Goal: Check status

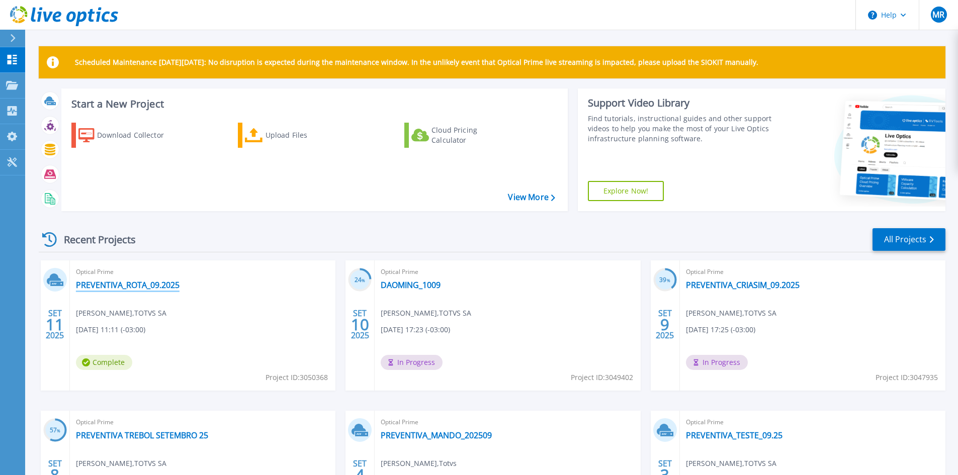
click at [143, 286] on link "PREVENTIVA_ROTA_09.2025" at bounding box center [128, 285] width 104 height 10
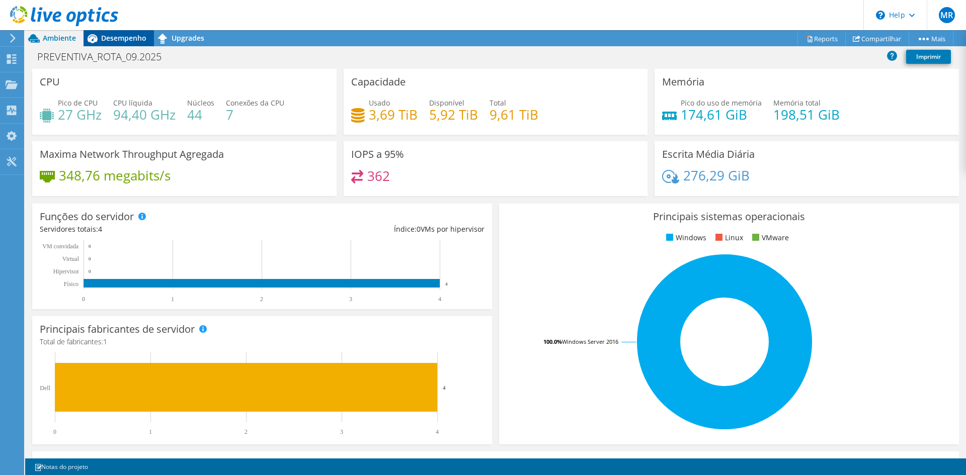
click at [138, 39] on span "Desempenho" at bounding box center [123, 38] width 45 height 10
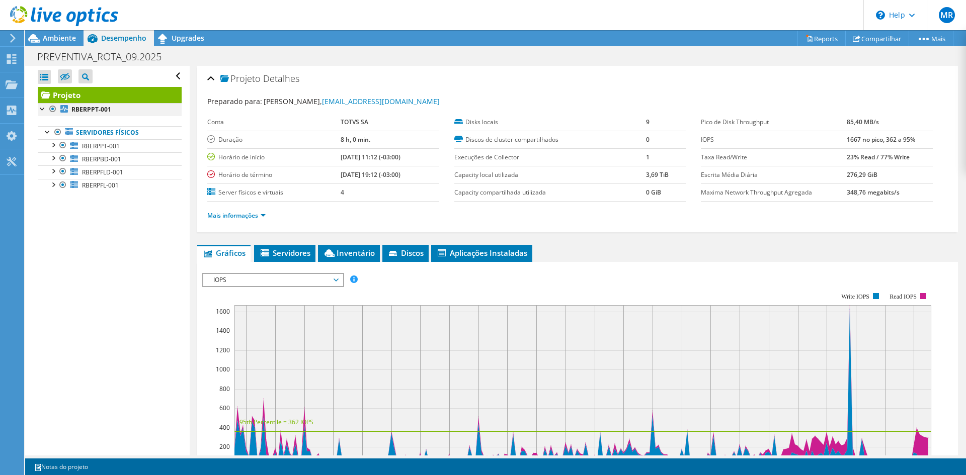
click at [45, 108] on div at bounding box center [43, 108] width 10 height 10
click at [41, 109] on div at bounding box center [43, 108] width 10 height 10
click at [105, 148] on span "RBERPPT-001" at bounding box center [101, 146] width 38 height 9
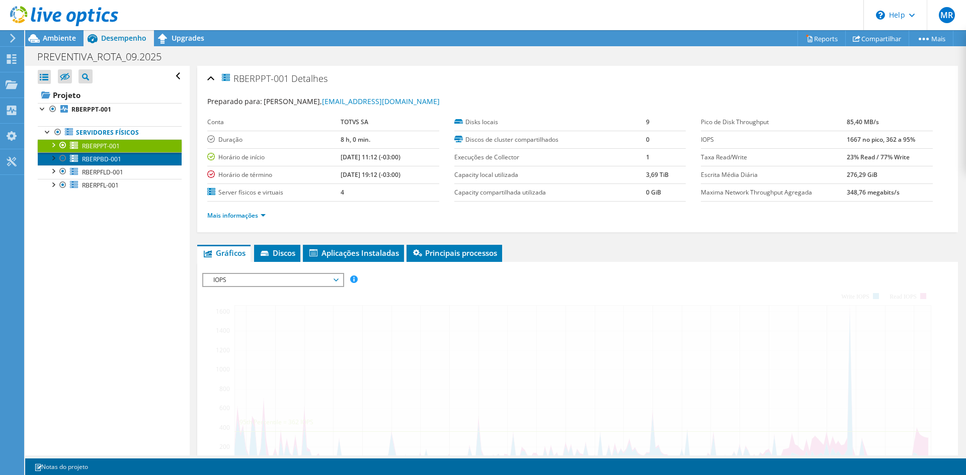
click at [115, 161] on span "RBERPBD-001" at bounding box center [101, 159] width 39 height 9
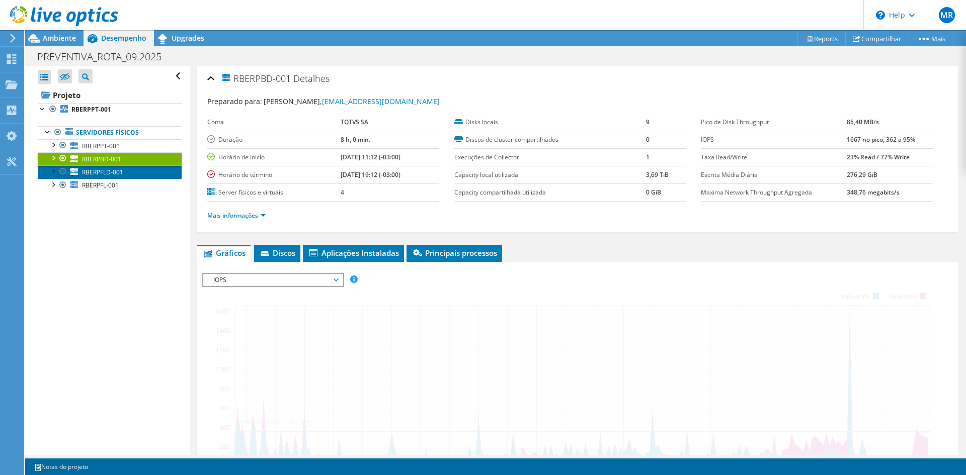
click at [115, 171] on span "RBERPFLD-001" at bounding box center [102, 172] width 41 height 9
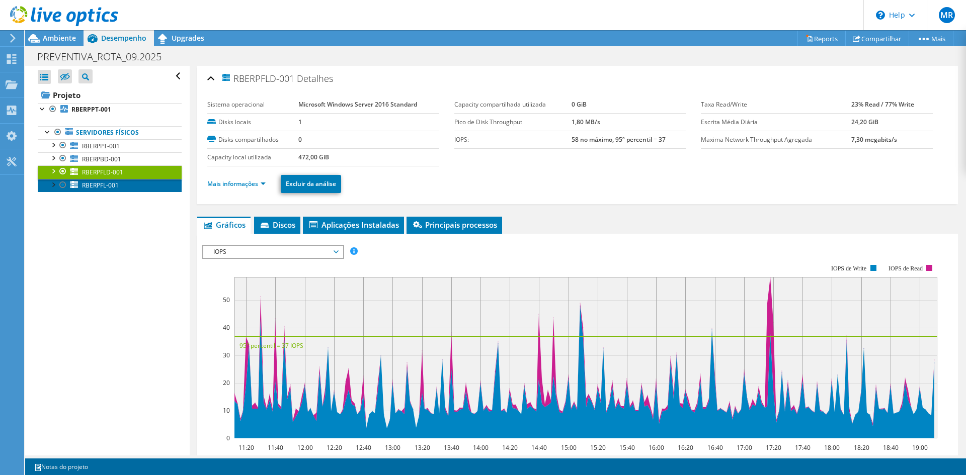
click at [117, 185] on span "RBERPFL-001" at bounding box center [100, 185] width 37 height 9
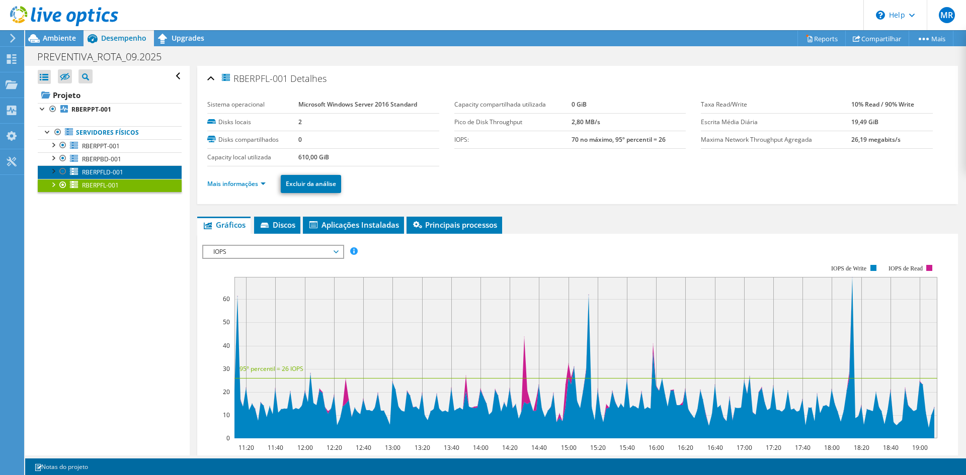
click at [120, 174] on span "RBERPFLD-001" at bounding box center [102, 172] width 41 height 9
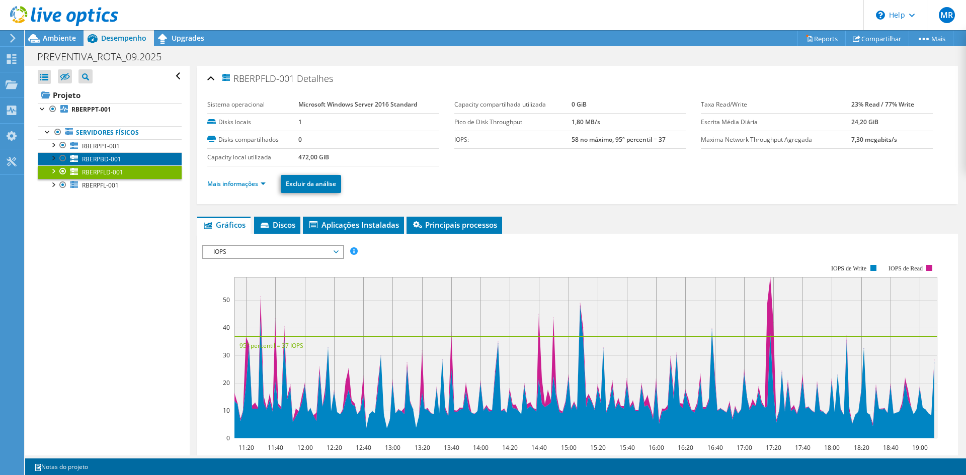
click at [123, 157] on link "RBERPBD-001" at bounding box center [110, 158] width 144 height 13
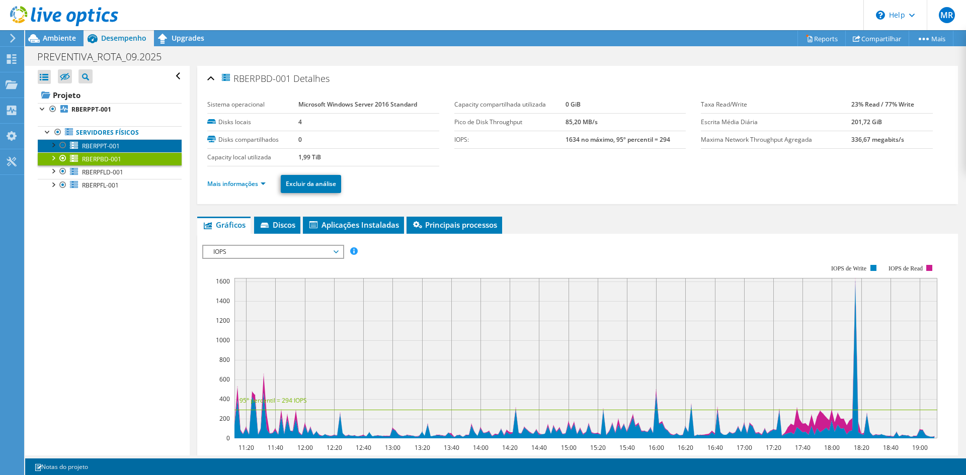
click at [127, 143] on link "RBERPPT-001" at bounding box center [110, 145] width 144 height 13
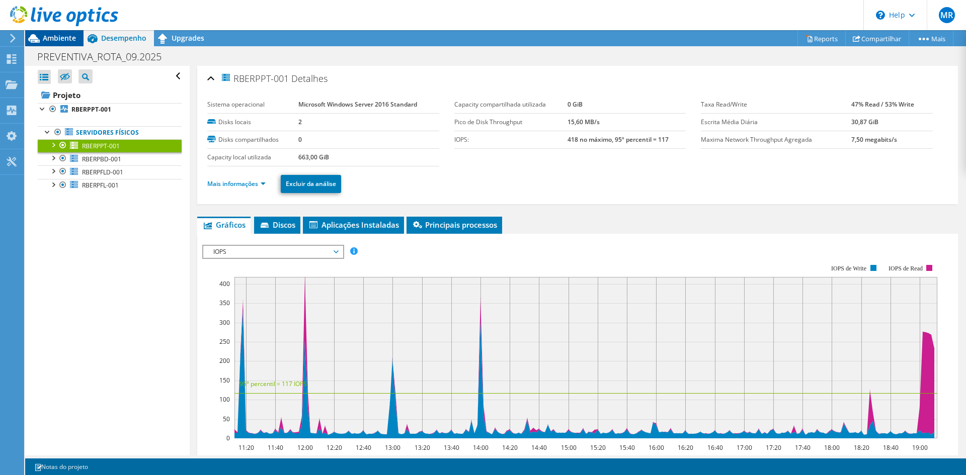
click at [55, 37] on span "Ambiente" at bounding box center [59, 38] width 33 height 10
